Goal: Task Accomplishment & Management: Manage account settings

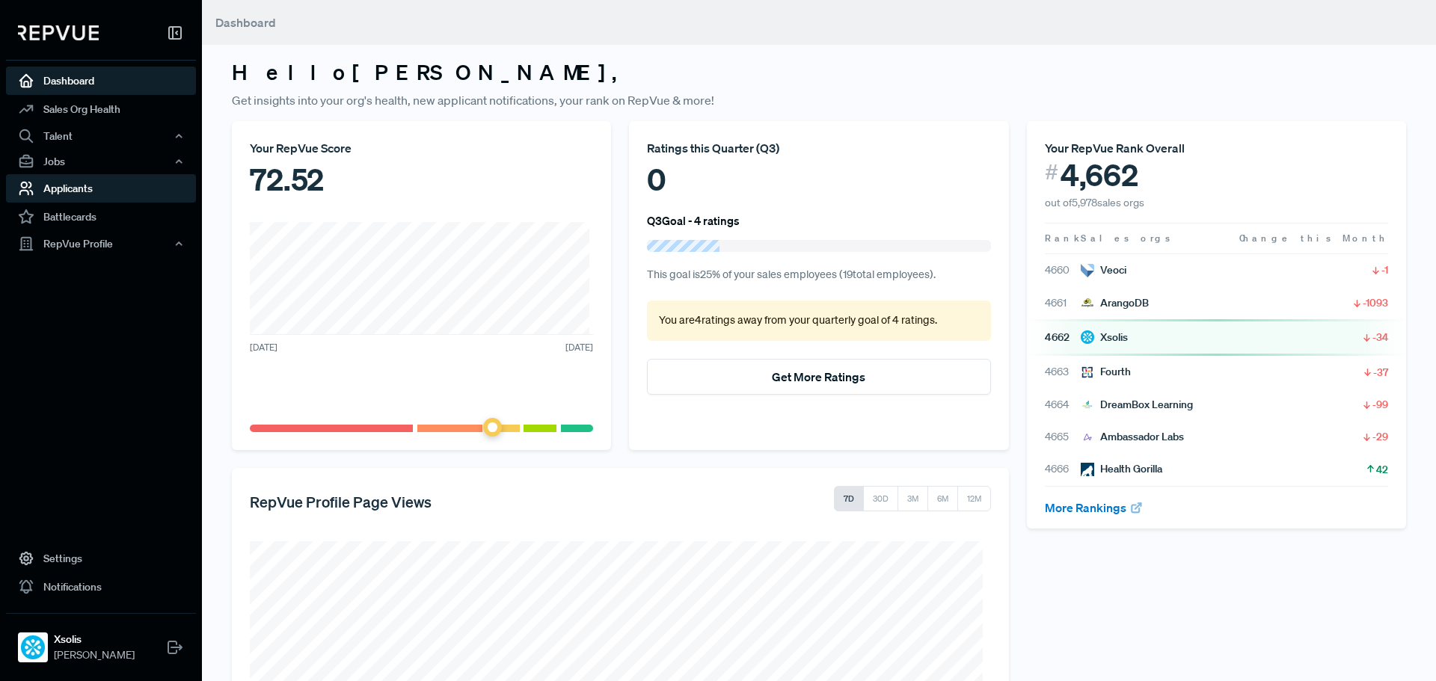
click at [87, 187] on link "Applicants" at bounding box center [101, 188] width 190 height 28
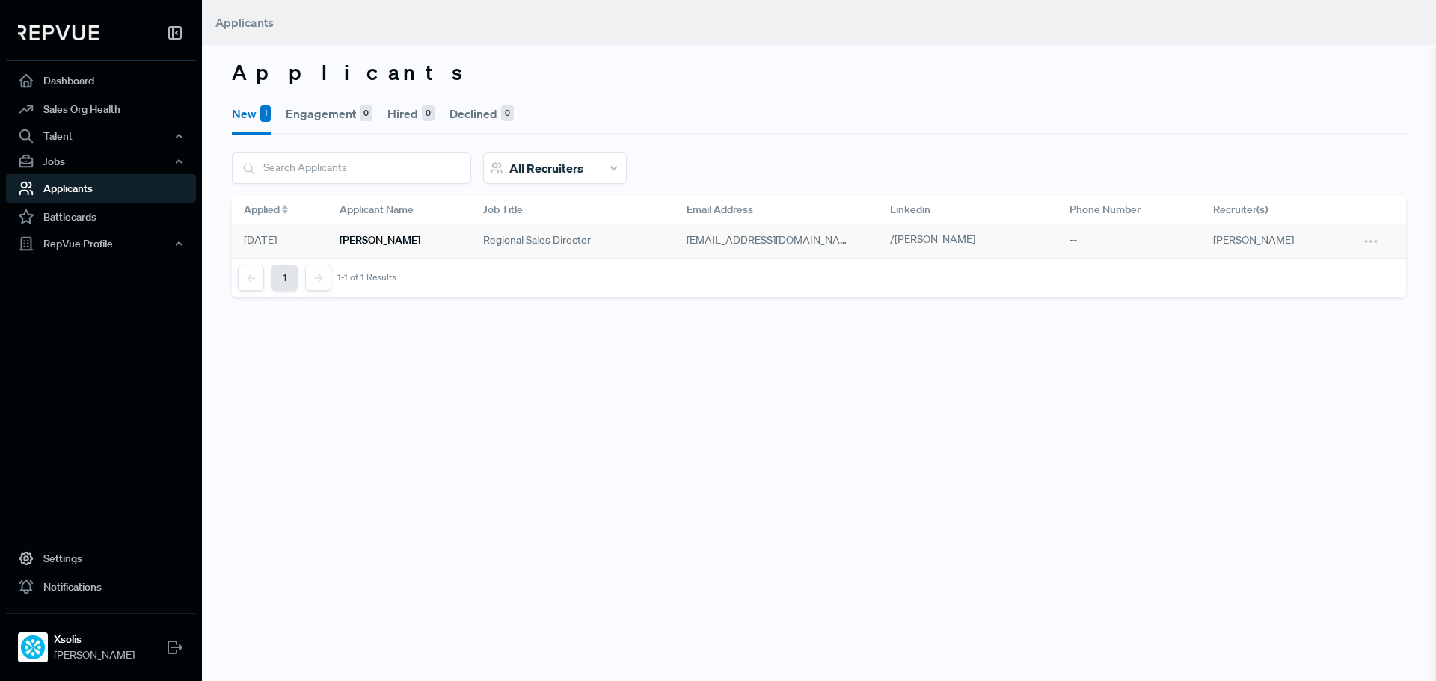
click at [393, 236] on h6 "[PERSON_NAME]" at bounding box center [379, 240] width 81 height 13
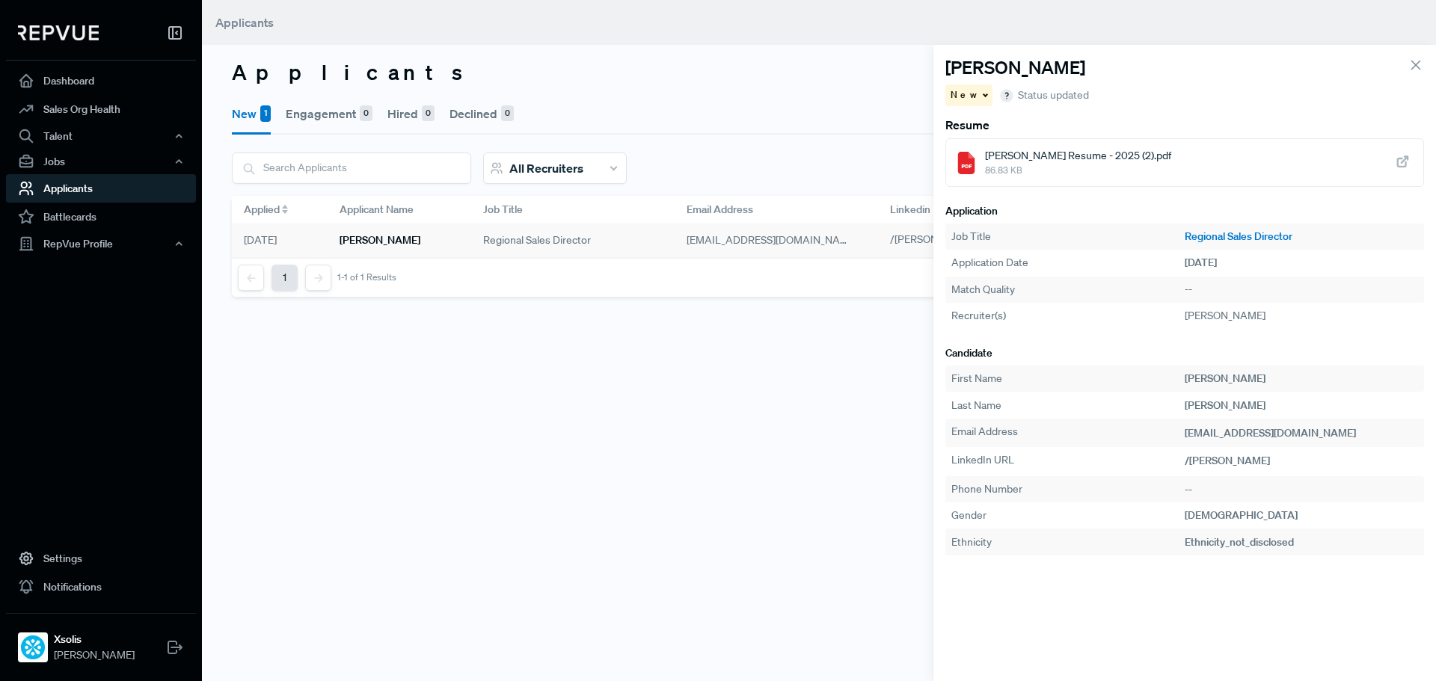
click at [1101, 154] on span "[PERSON_NAME] Resume - 2025 (2).pdf" at bounding box center [1078, 156] width 186 height 16
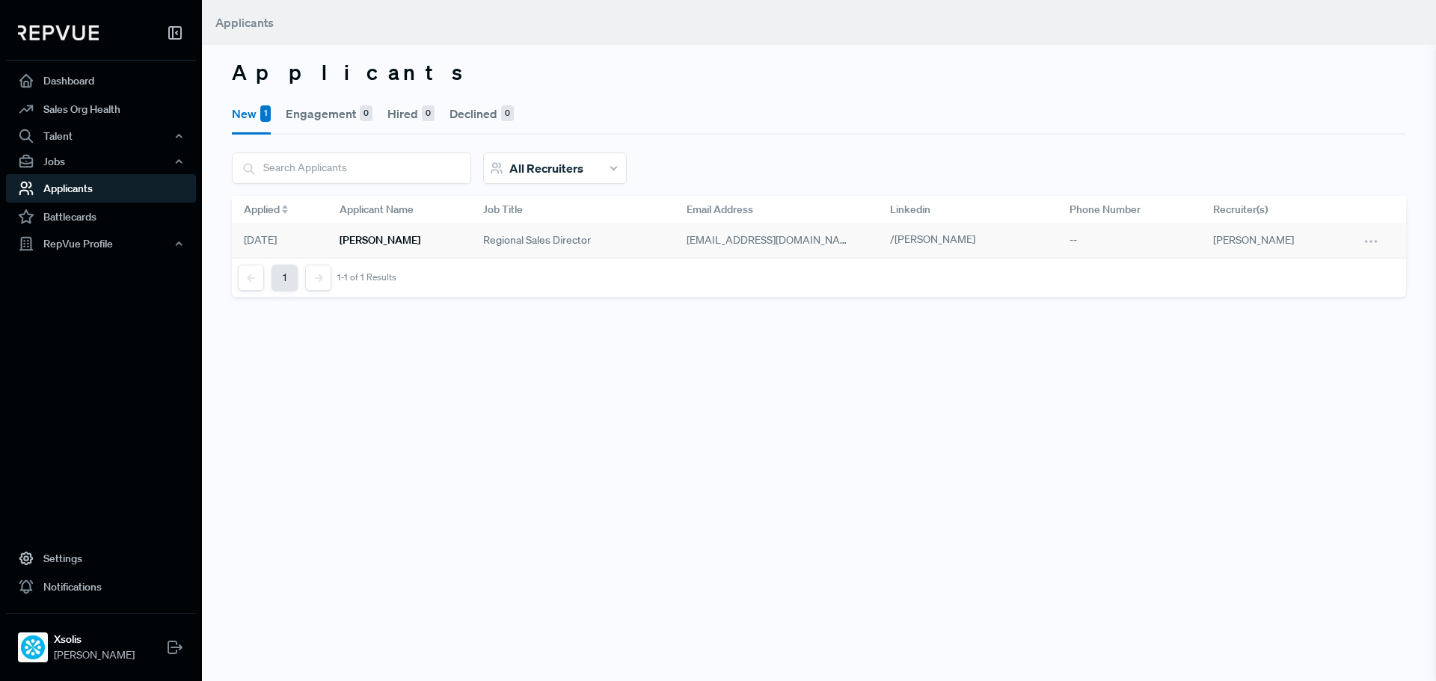
click at [755, 389] on div "Applicants New 1 Engagement 0 Hired 0 Declined 0 All Recruiters [PERSON_NAME] N…" at bounding box center [819, 340] width 1234 height 681
click at [1374, 240] on icon at bounding box center [1371, 242] width 16 height 16
click at [1373, 239] on icon at bounding box center [1371, 242] width 16 height 16
click at [554, 242] on span "Regional Sales Director" at bounding box center [537, 241] width 108 height 16
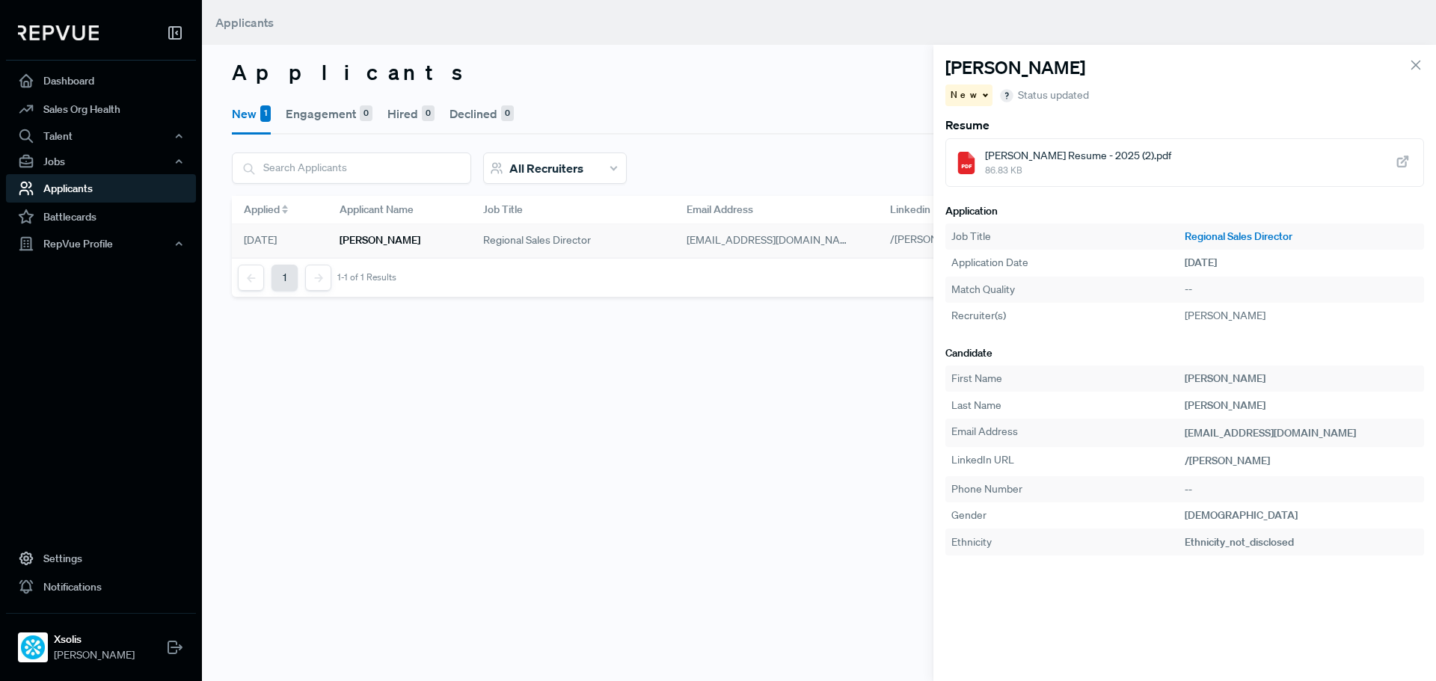
click at [1046, 96] on span "Status updated" at bounding box center [1053, 95] width 71 height 16
click at [975, 98] on div "New" at bounding box center [968, 95] width 47 height 22
click at [1007, 152] on use at bounding box center [1008, 146] width 10 height 10
